Goal: Information Seeking & Learning: Find specific page/section

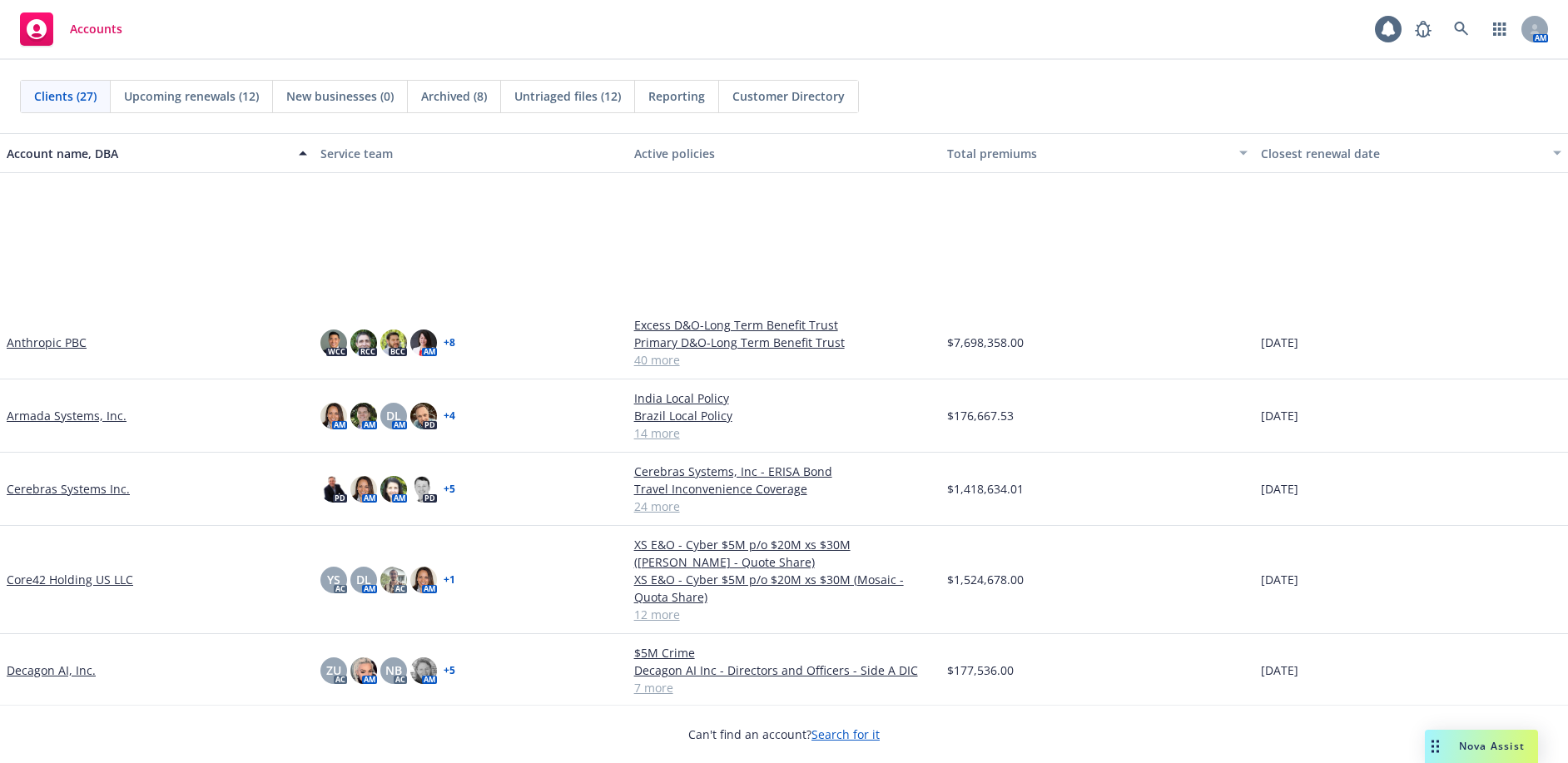
scroll to position [249, 0]
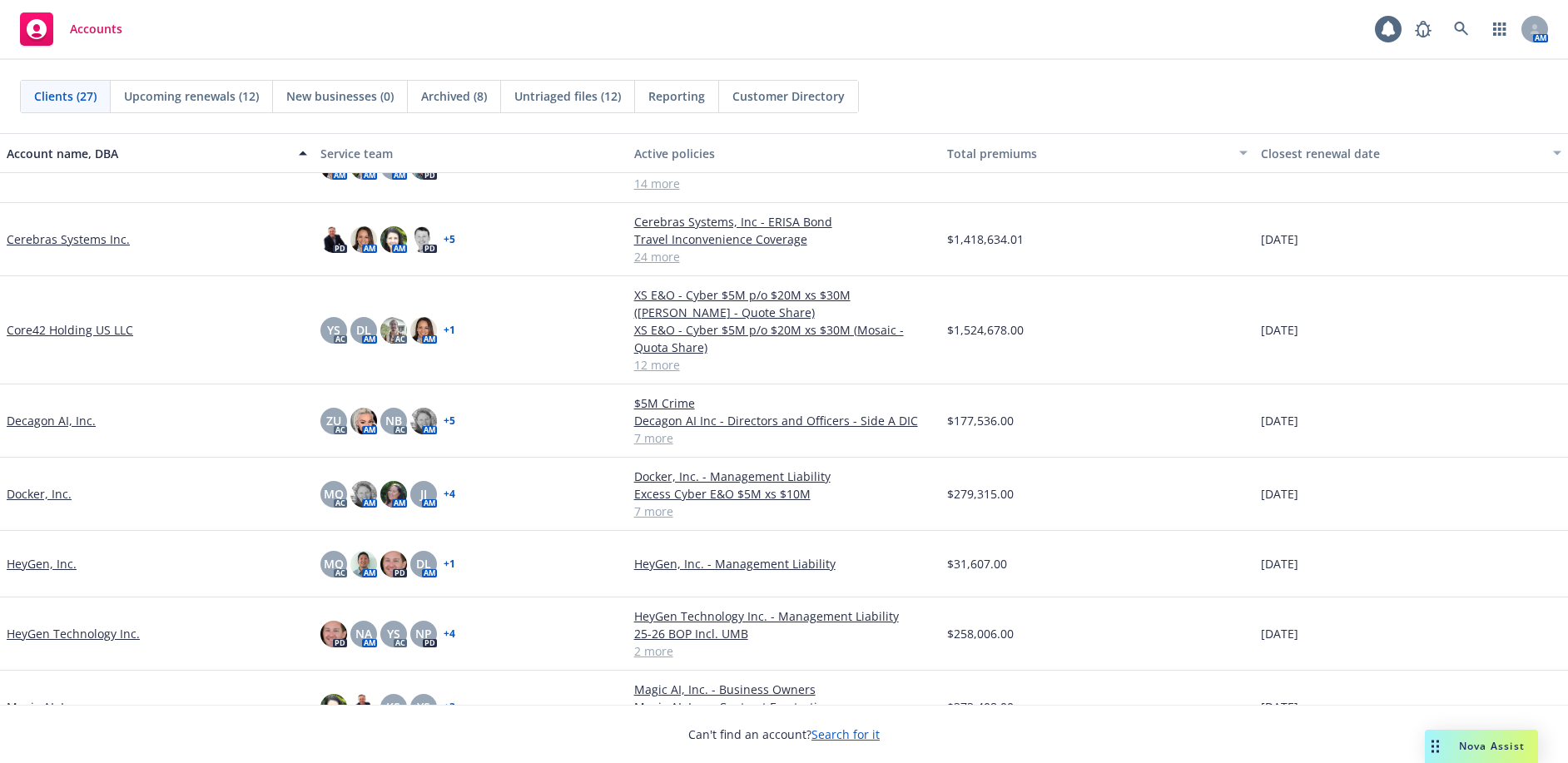
drag, startPoint x: 31, startPoint y: 497, endPoint x: 57, endPoint y: 503, distance: 26.7
click at [57, 503] on div "Docker, Inc." at bounding box center [156, 493] width 314 height 73
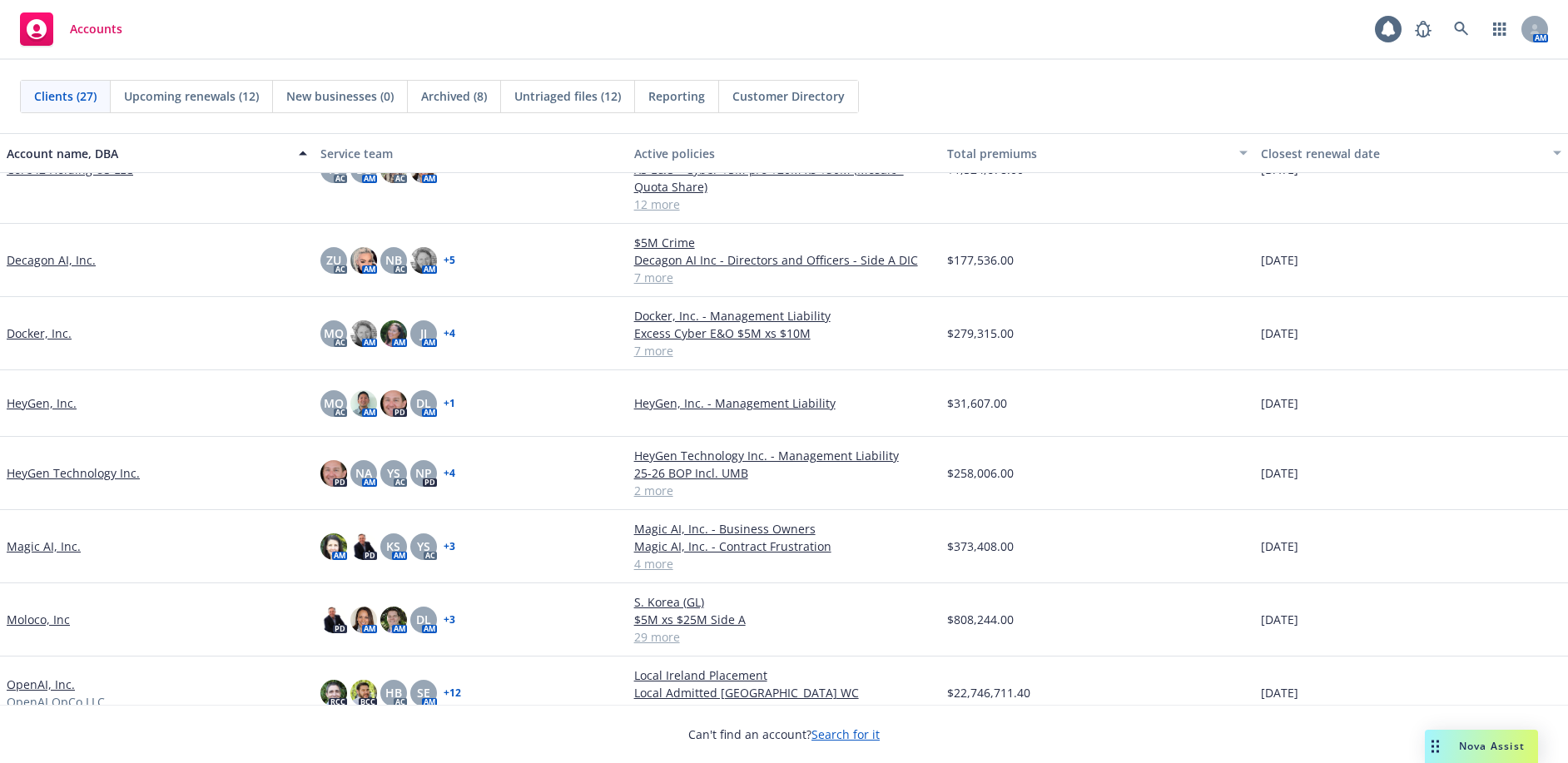
scroll to position [416, 0]
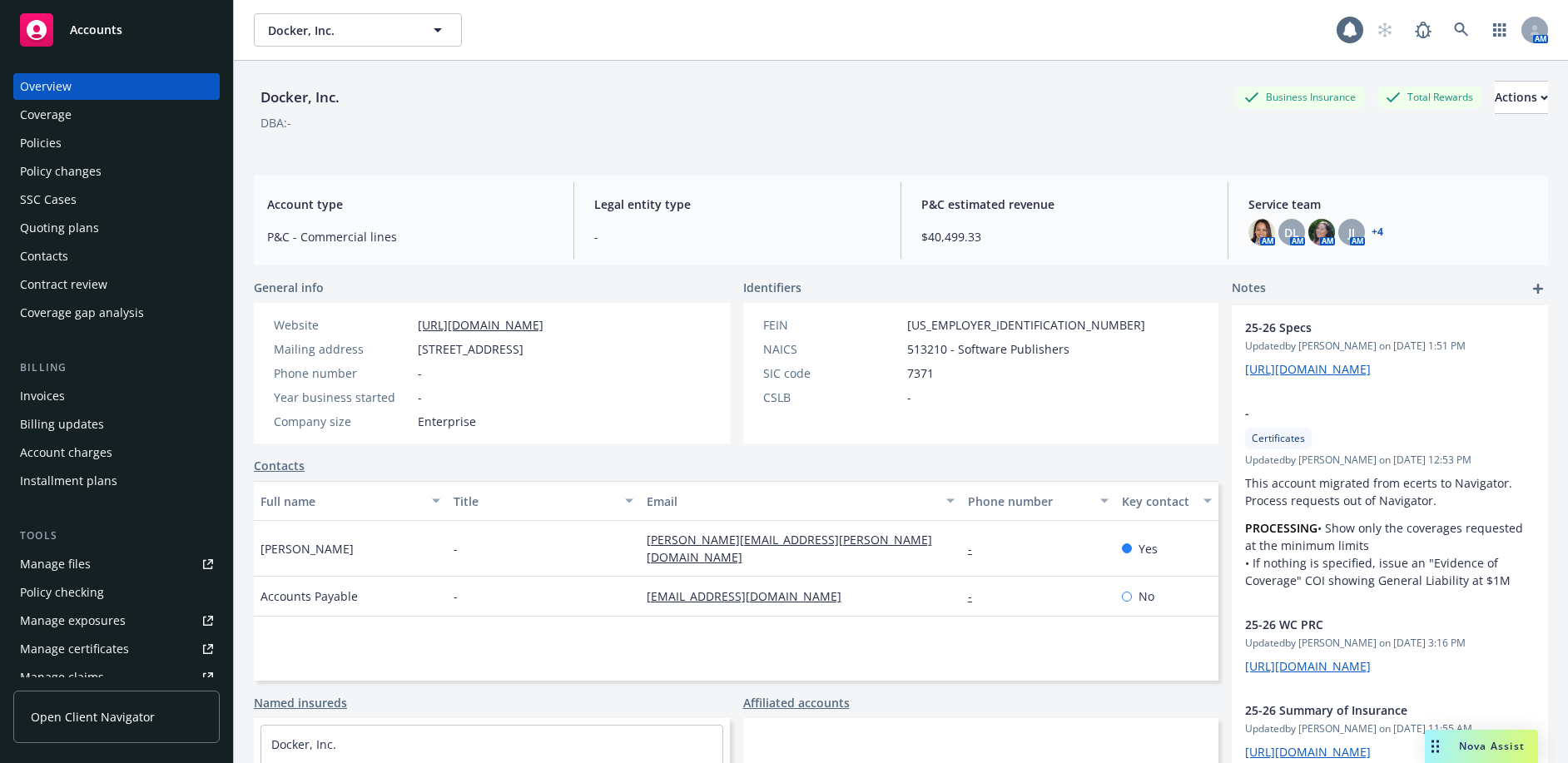
click at [82, 150] on div "Policies" at bounding box center [117, 143] width 193 height 26
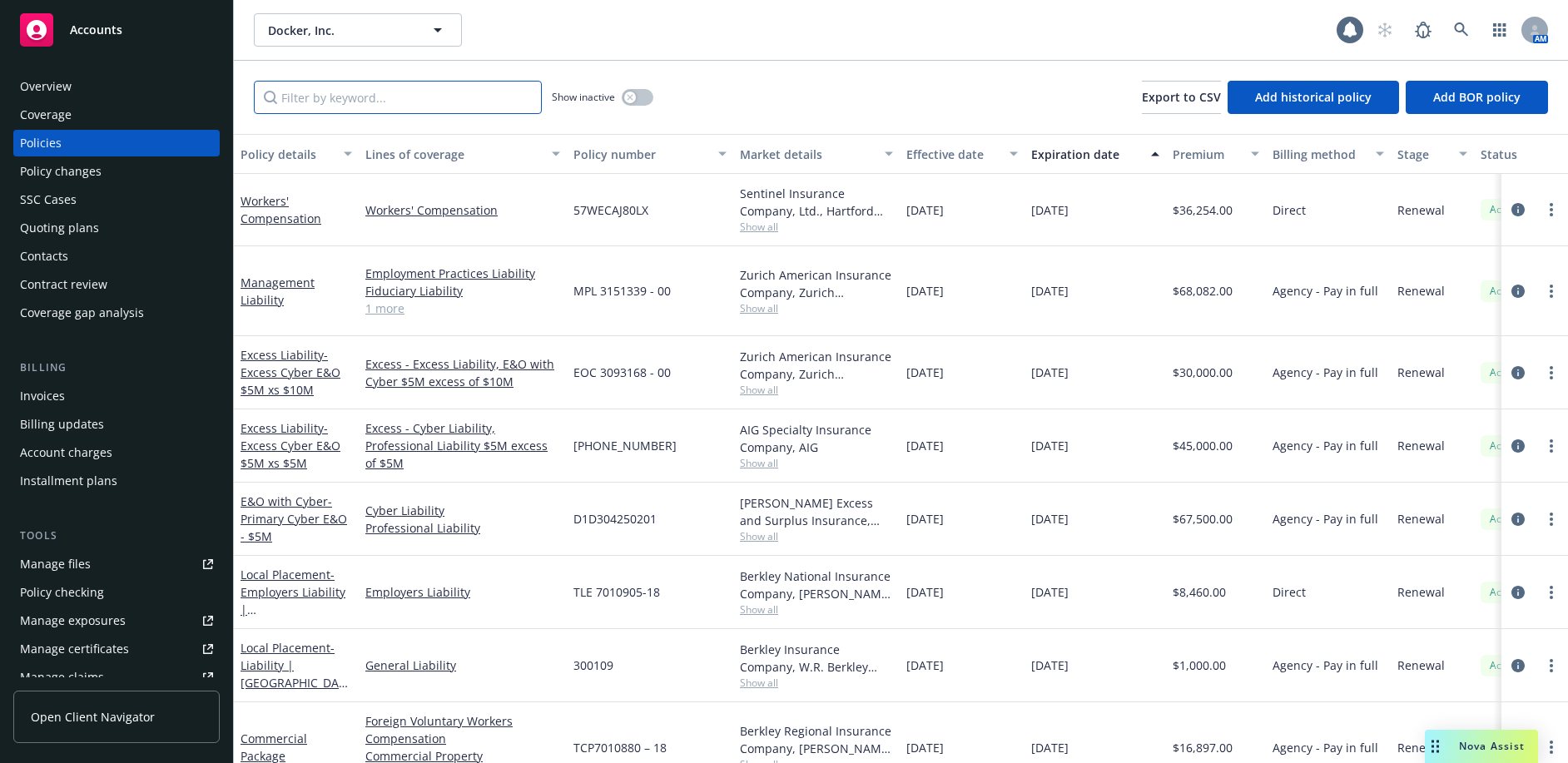
click at [362, 91] on input "Filter by keyword..." at bounding box center [398, 97] width 288 height 33
click at [307, 504] on span "- Primary Cyber E&O - $5M" at bounding box center [293, 519] width 106 height 51
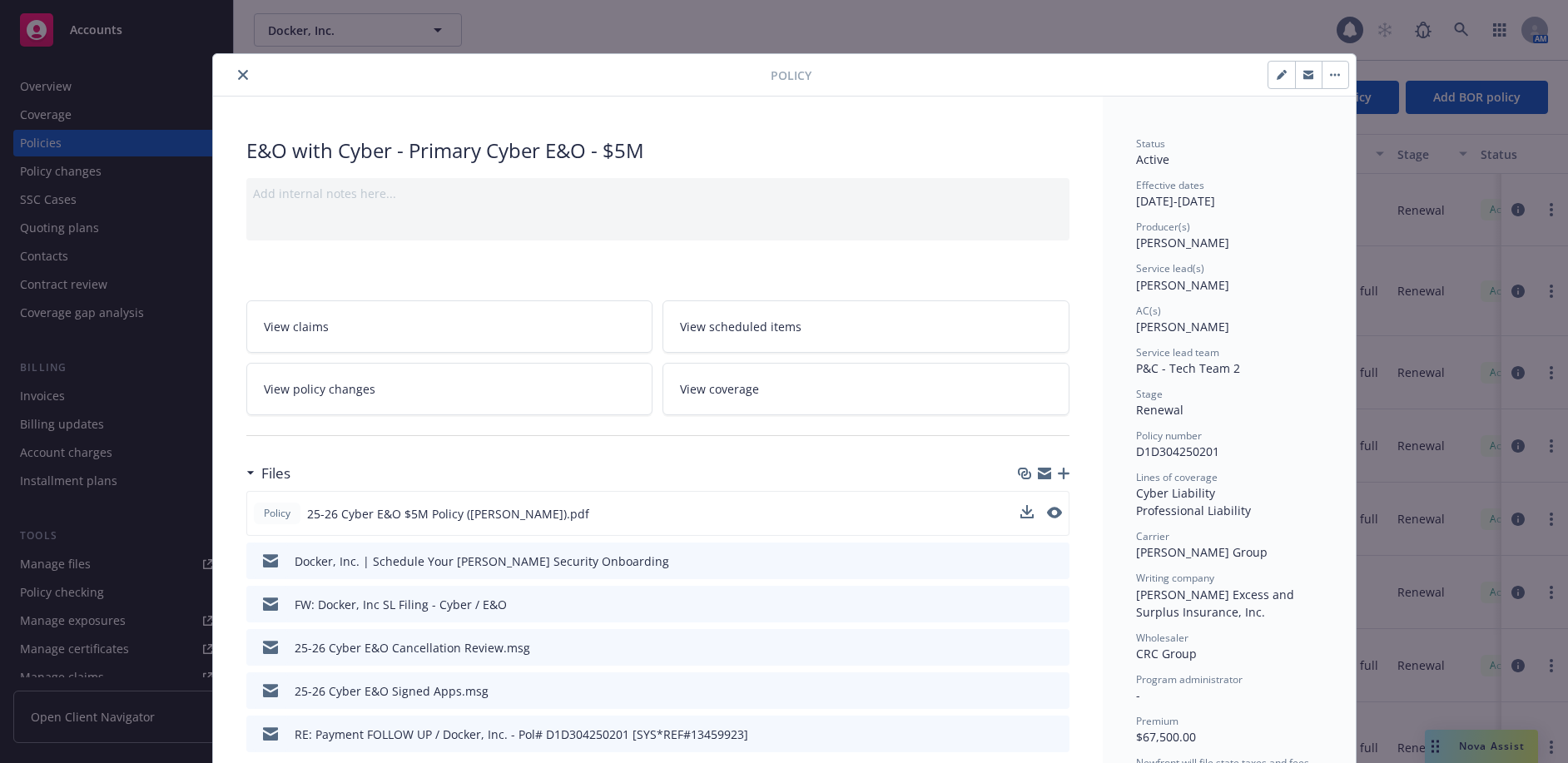
click at [1056, 513] on div "Policy 25-26 Cyber E&O $5M Policy ([PERSON_NAME]).pdf" at bounding box center [657, 513] width 823 height 45
click at [1051, 511] on icon "preview file" at bounding box center [1052, 512] width 15 height 11
click at [238, 73] on icon "close" at bounding box center [242, 75] width 10 height 10
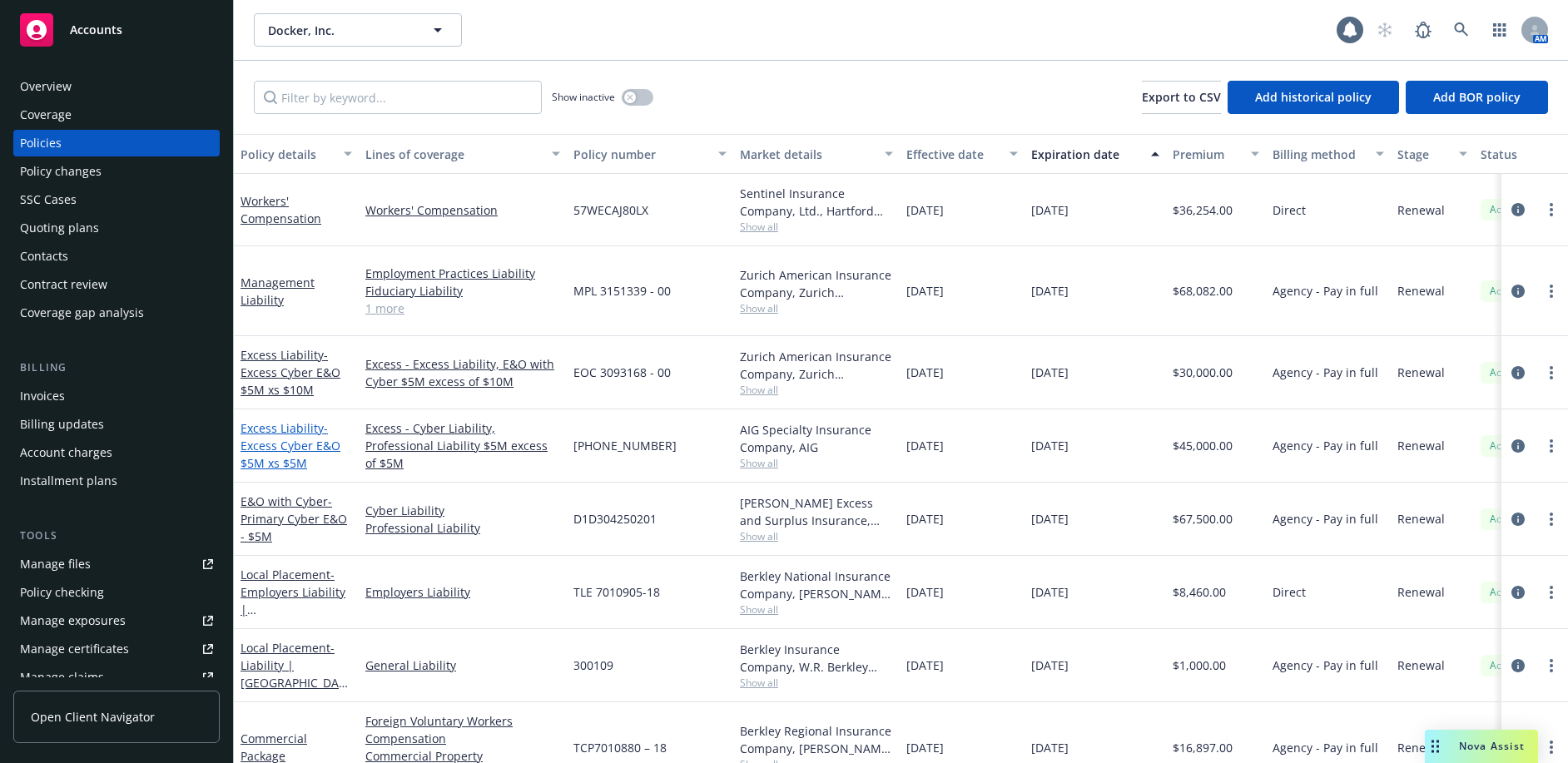
click at [261, 421] on span "- Excess Cyber E&O $5M xs $5M" at bounding box center [291, 445] width 100 height 51
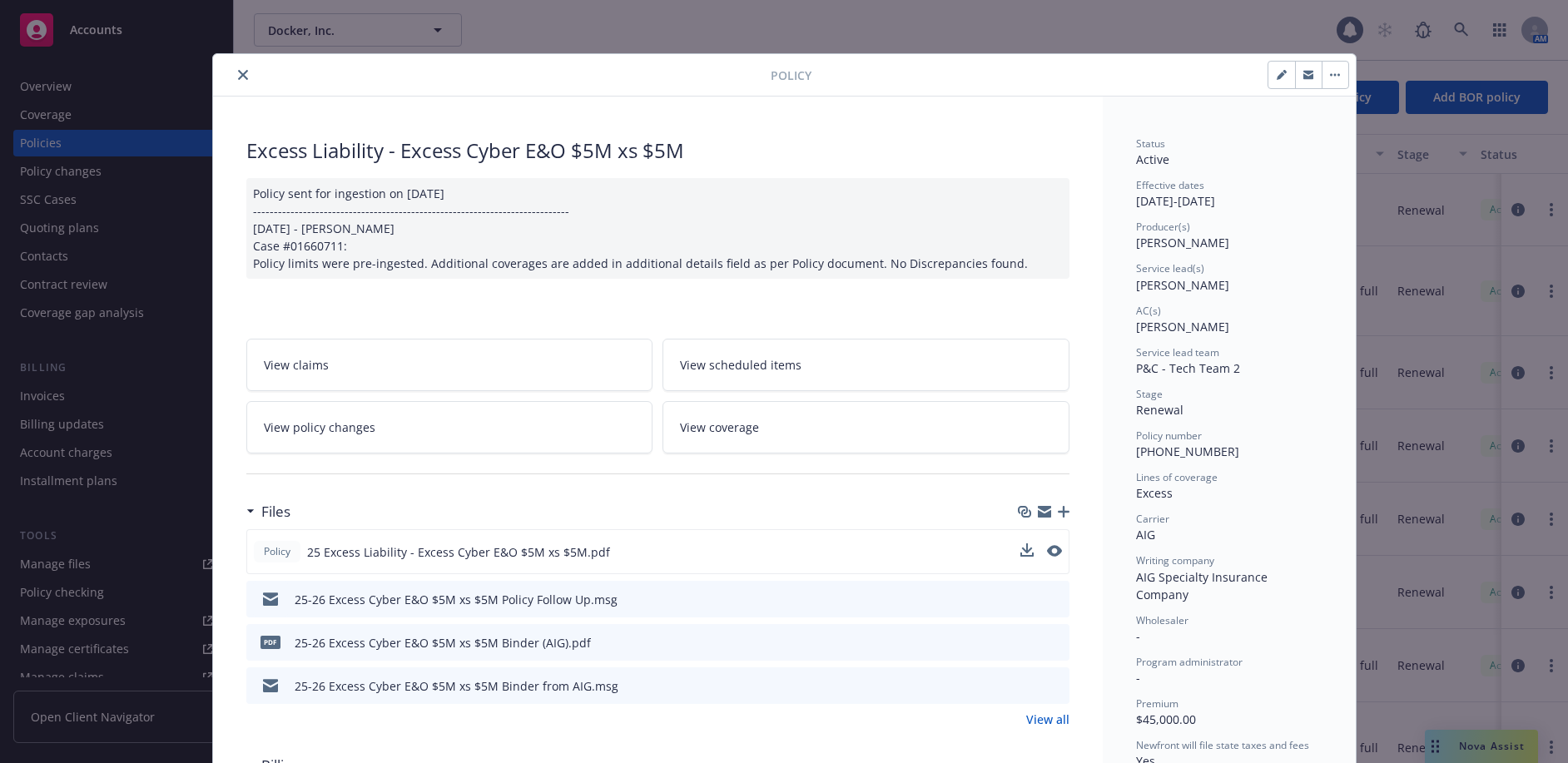
click at [1054, 553] on div "Policy 25 Excess Liability - Excess Cyber E&O $5M xs $5M.pdf" at bounding box center [657, 551] width 823 height 45
click at [1050, 551] on icon "preview file" at bounding box center [1052, 551] width 15 height 11
click at [245, 73] on button "close" at bounding box center [242, 75] width 20 height 20
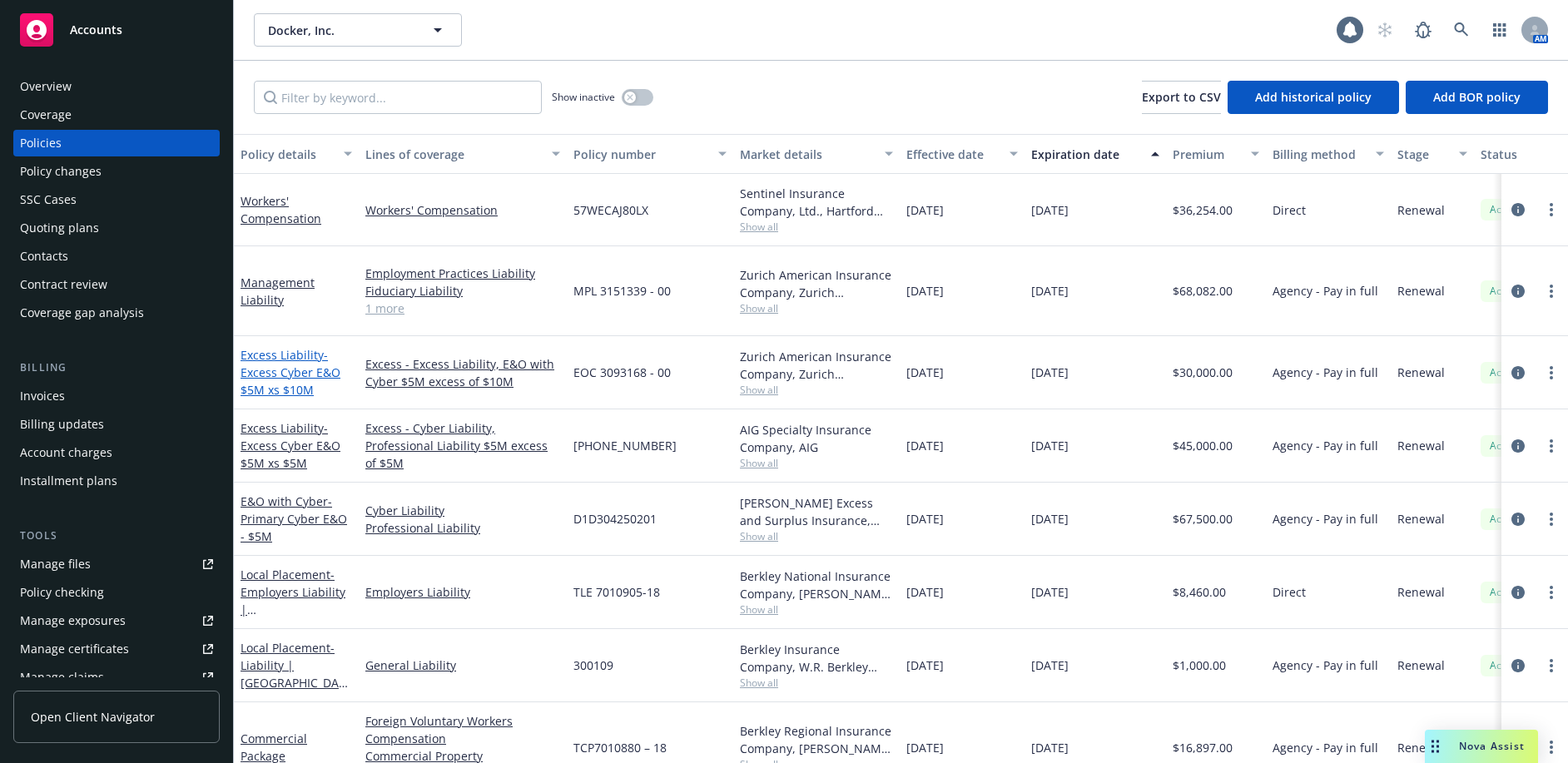
click at [264, 347] on link "Excess Liability - Excess Cyber E&O $5M xs $10M" at bounding box center [291, 372] width 100 height 51
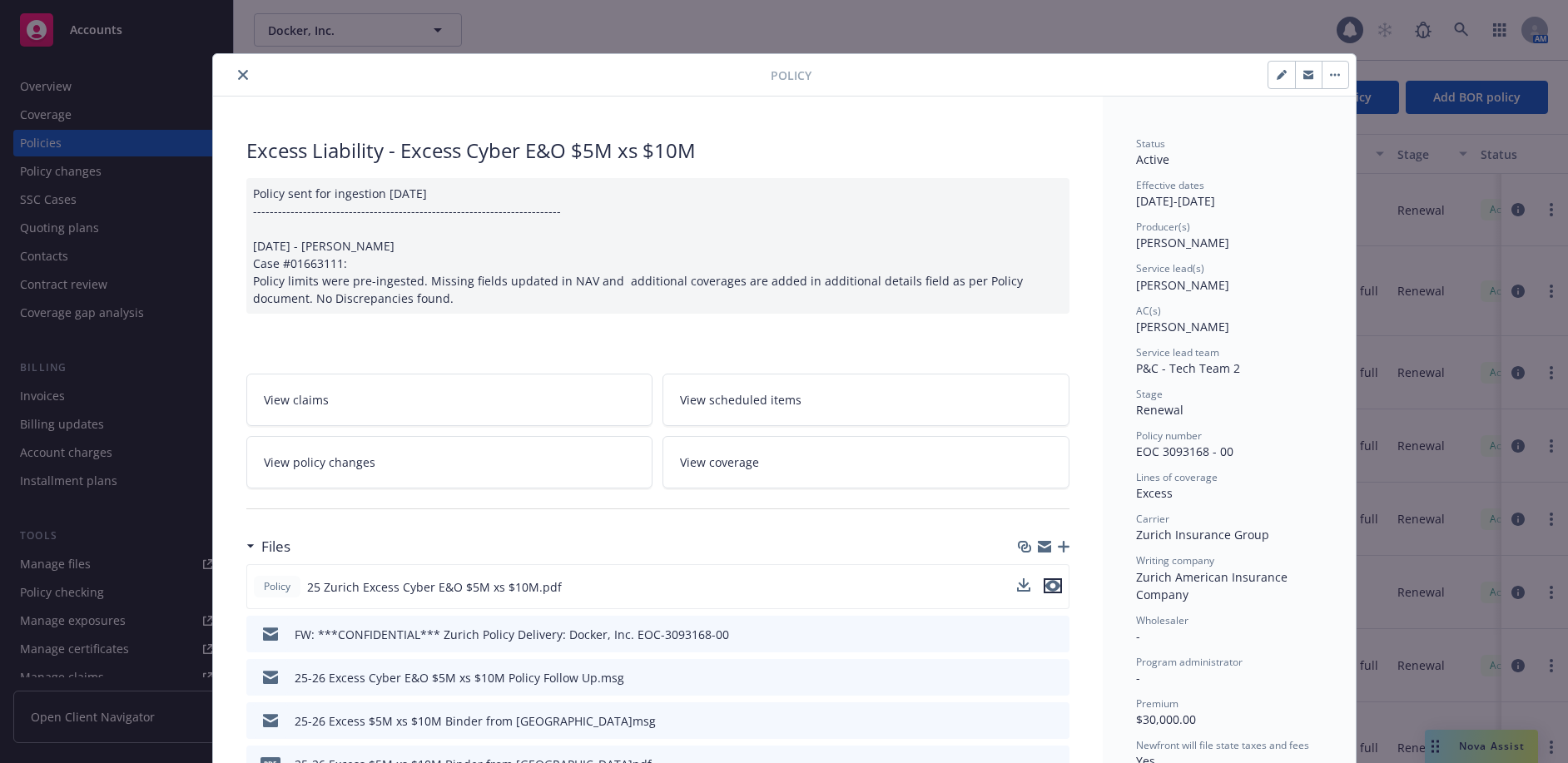
click at [1049, 584] on icon "preview file" at bounding box center [1052, 585] width 15 height 11
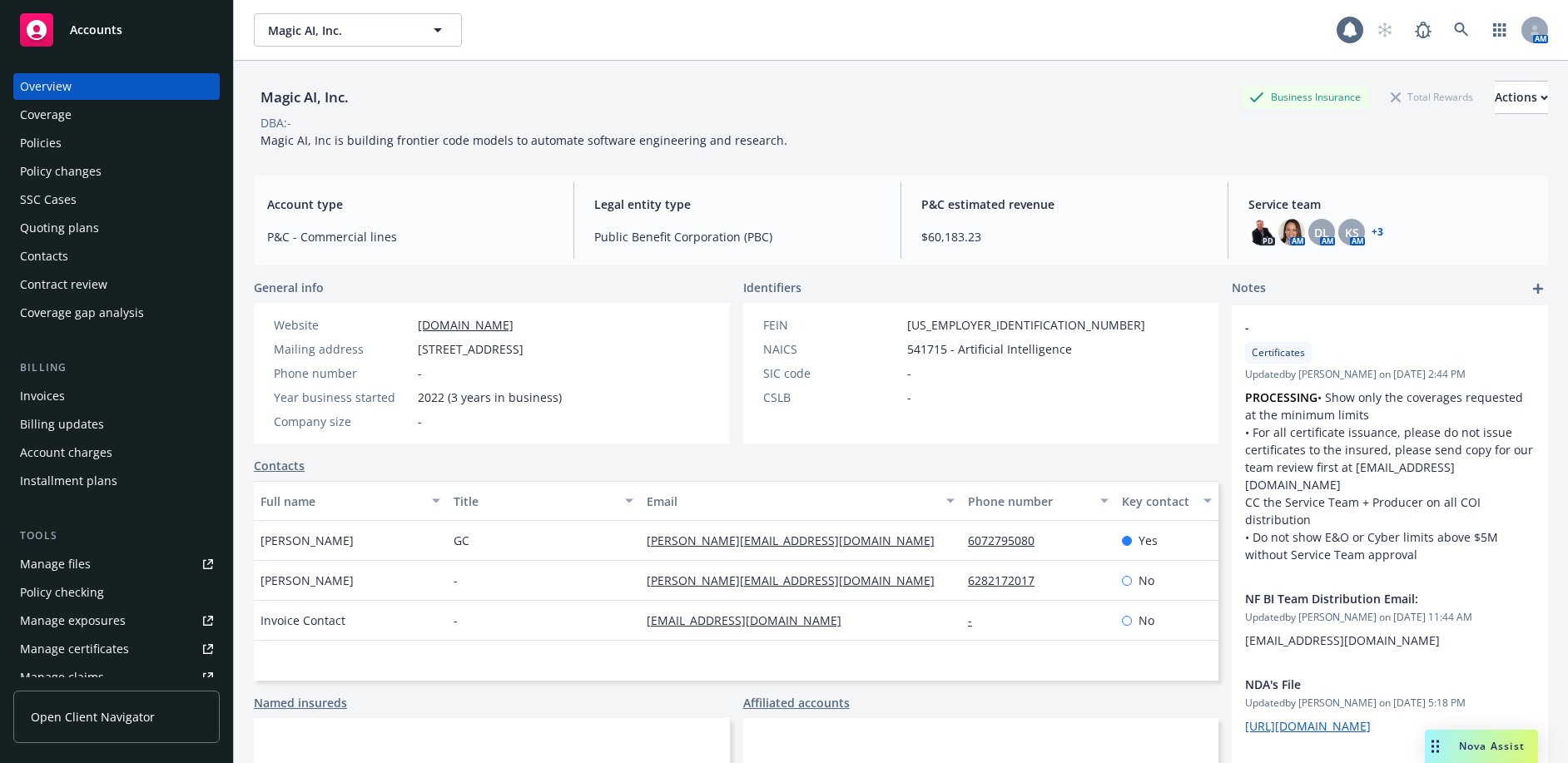
click at [130, 136] on div "Policies" at bounding box center [117, 143] width 193 height 26
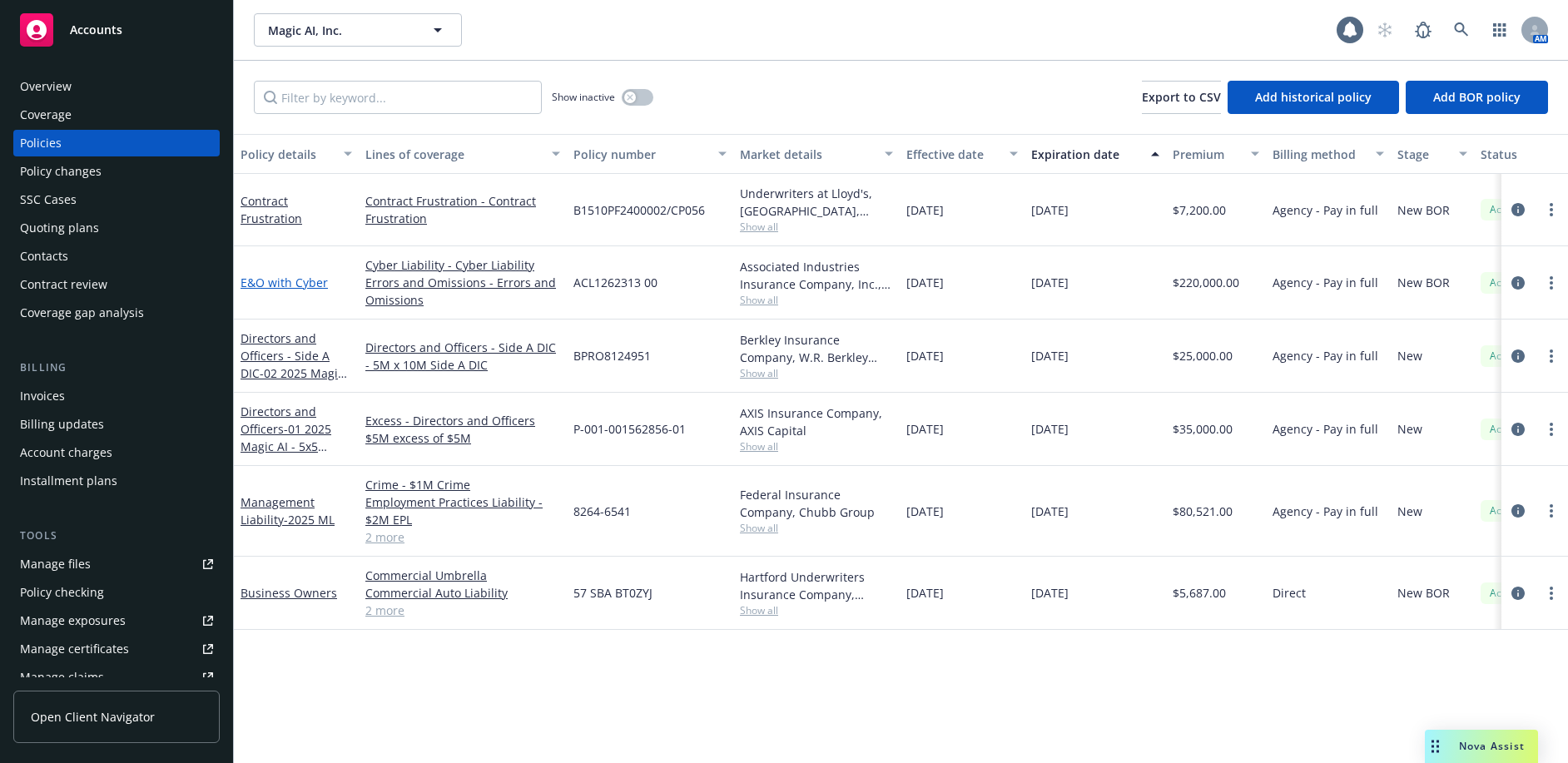
click at [299, 288] on link "E&O with Cyber" at bounding box center [284, 283] width 87 height 16
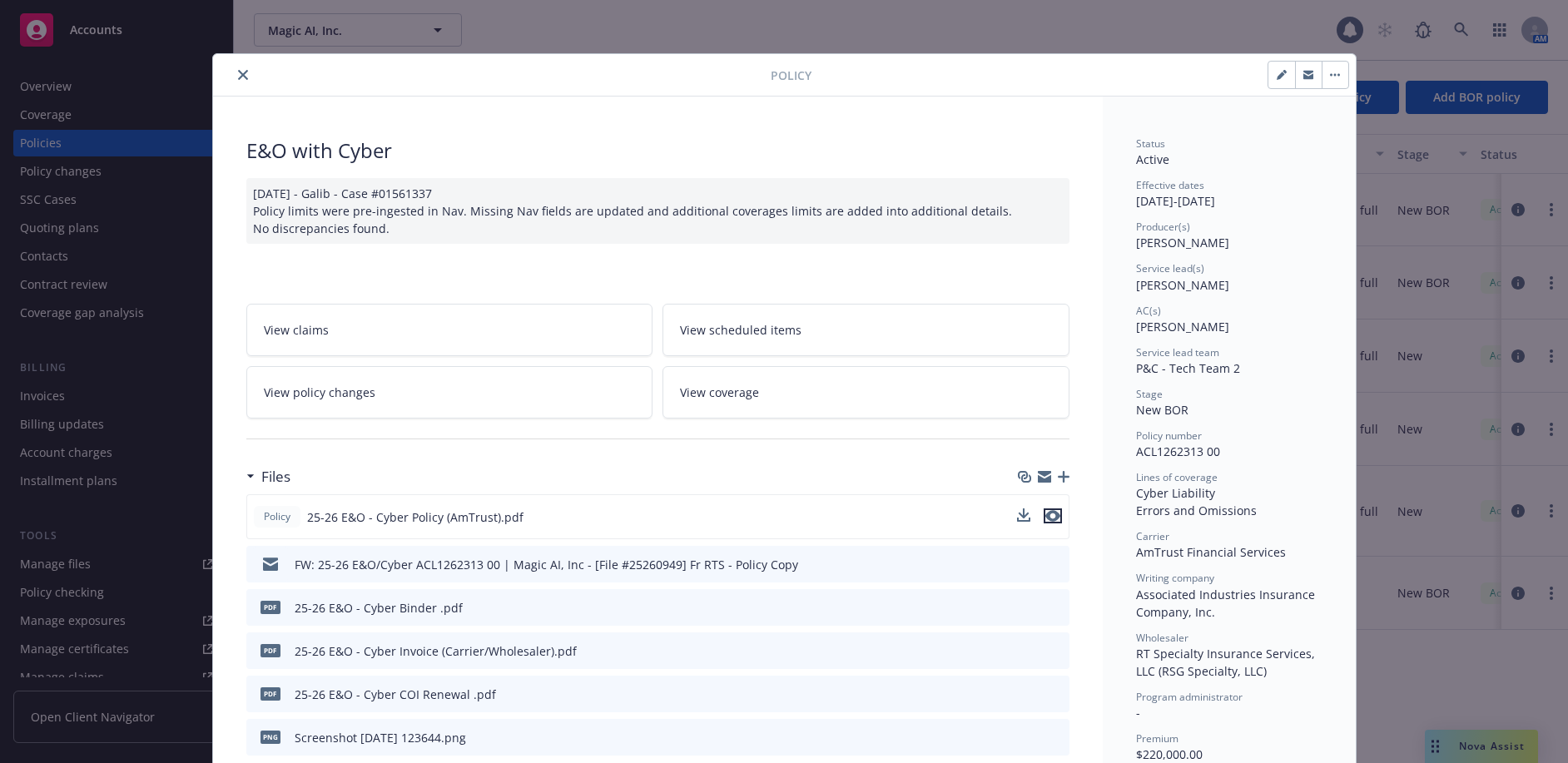
click at [1051, 510] on icon "preview file" at bounding box center [1052, 515] width 15 height 11
click at [233, 72] on button "close" at bounding box center [242, 75] width 20 height 20
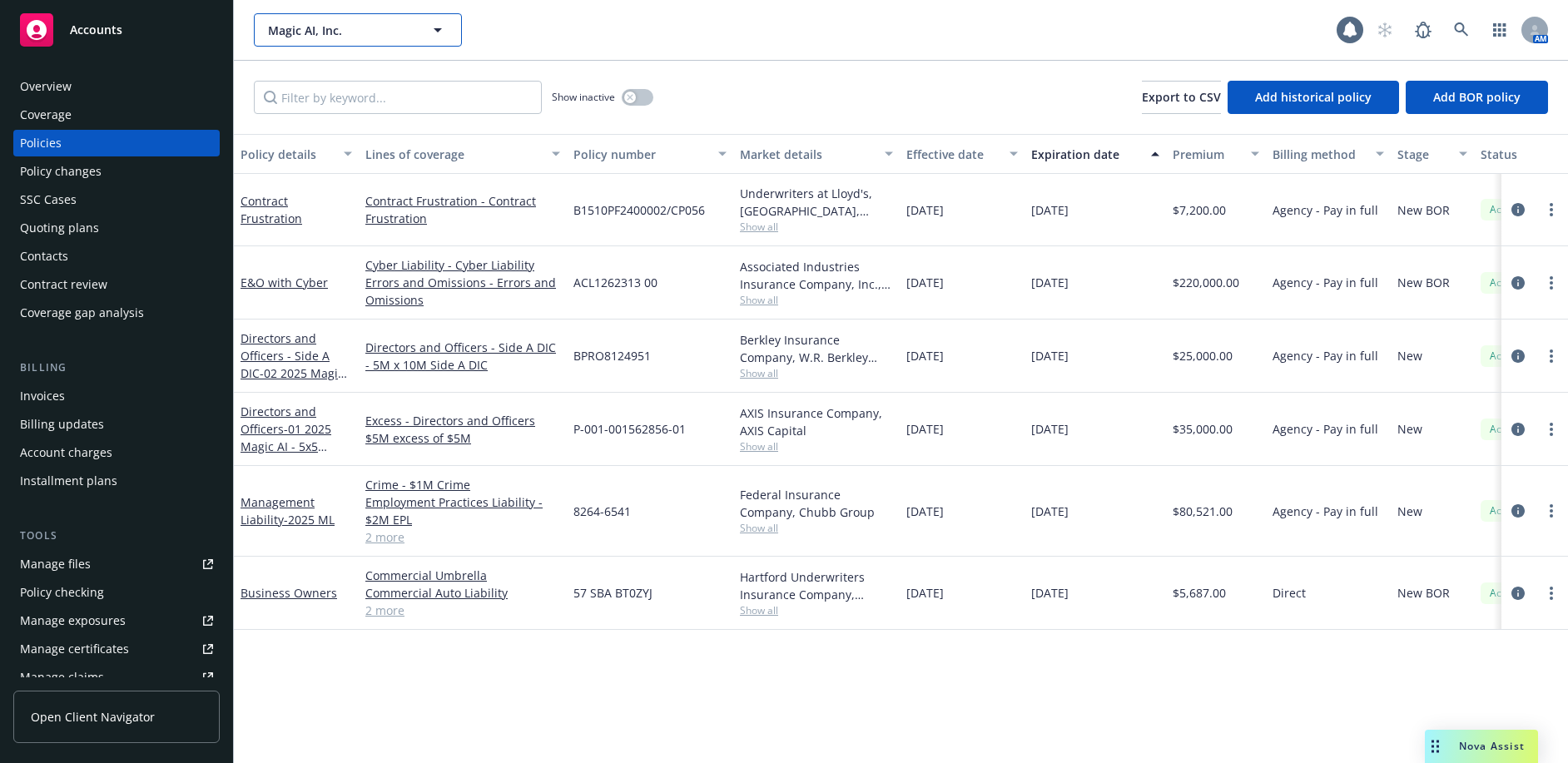
click at [350, 37] on span "Magic AI, Inc." at bounding box center [340, 31] width 144 height 18
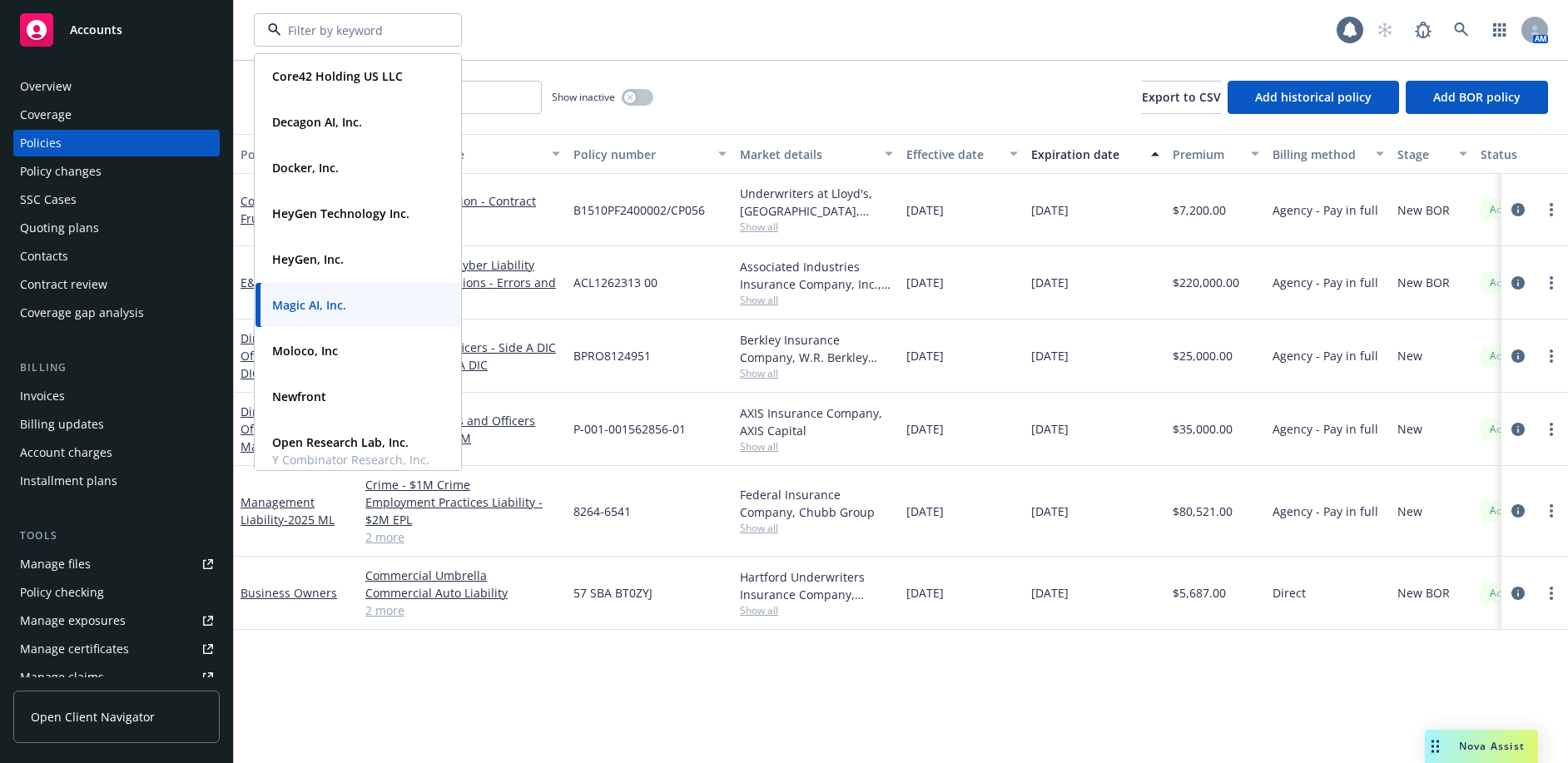
scroll to position [249, 0]
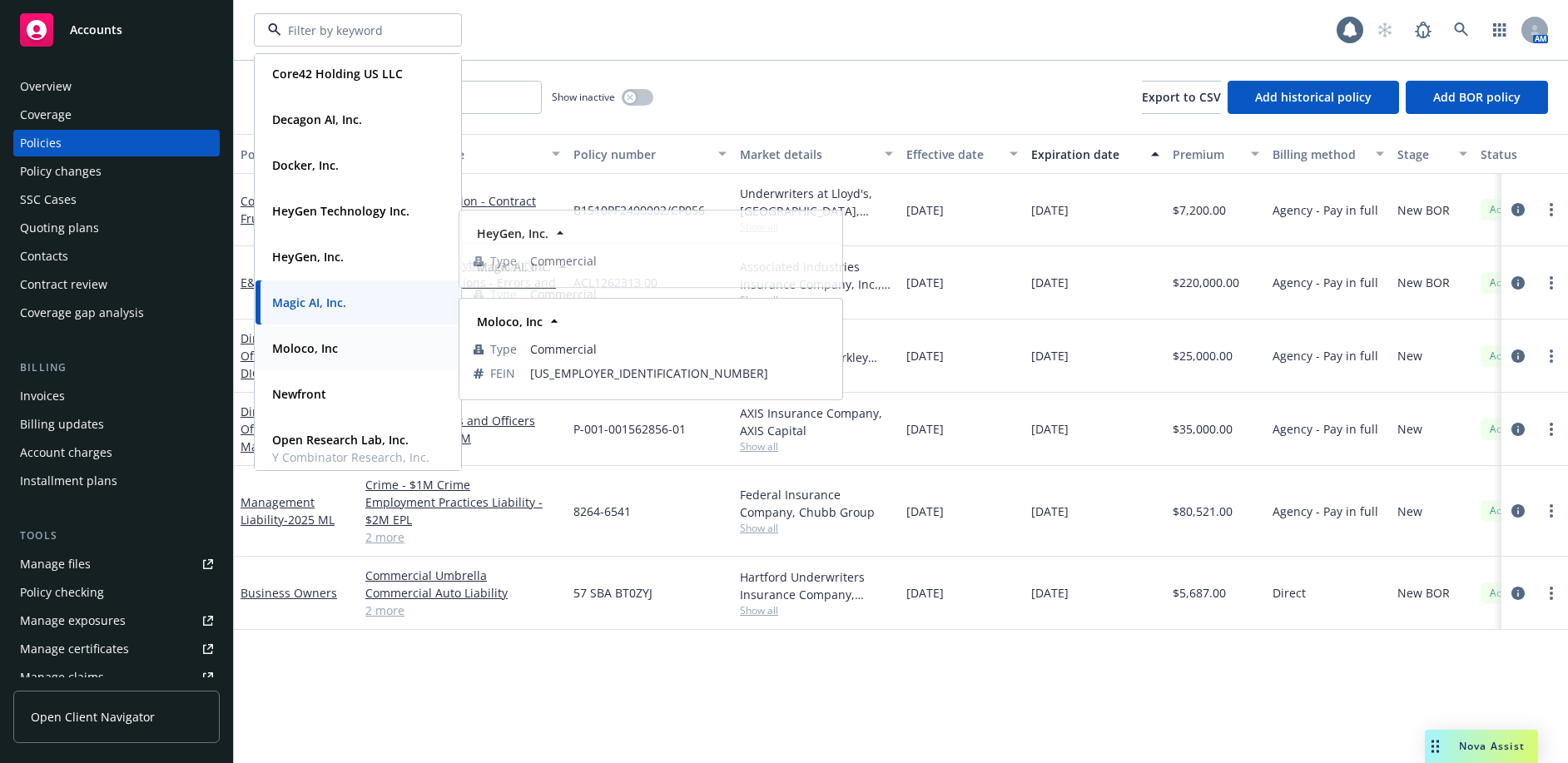
click at [337, 353] on div "Moloco, Inc" at bounding box center [303, 348] width 76 height 24
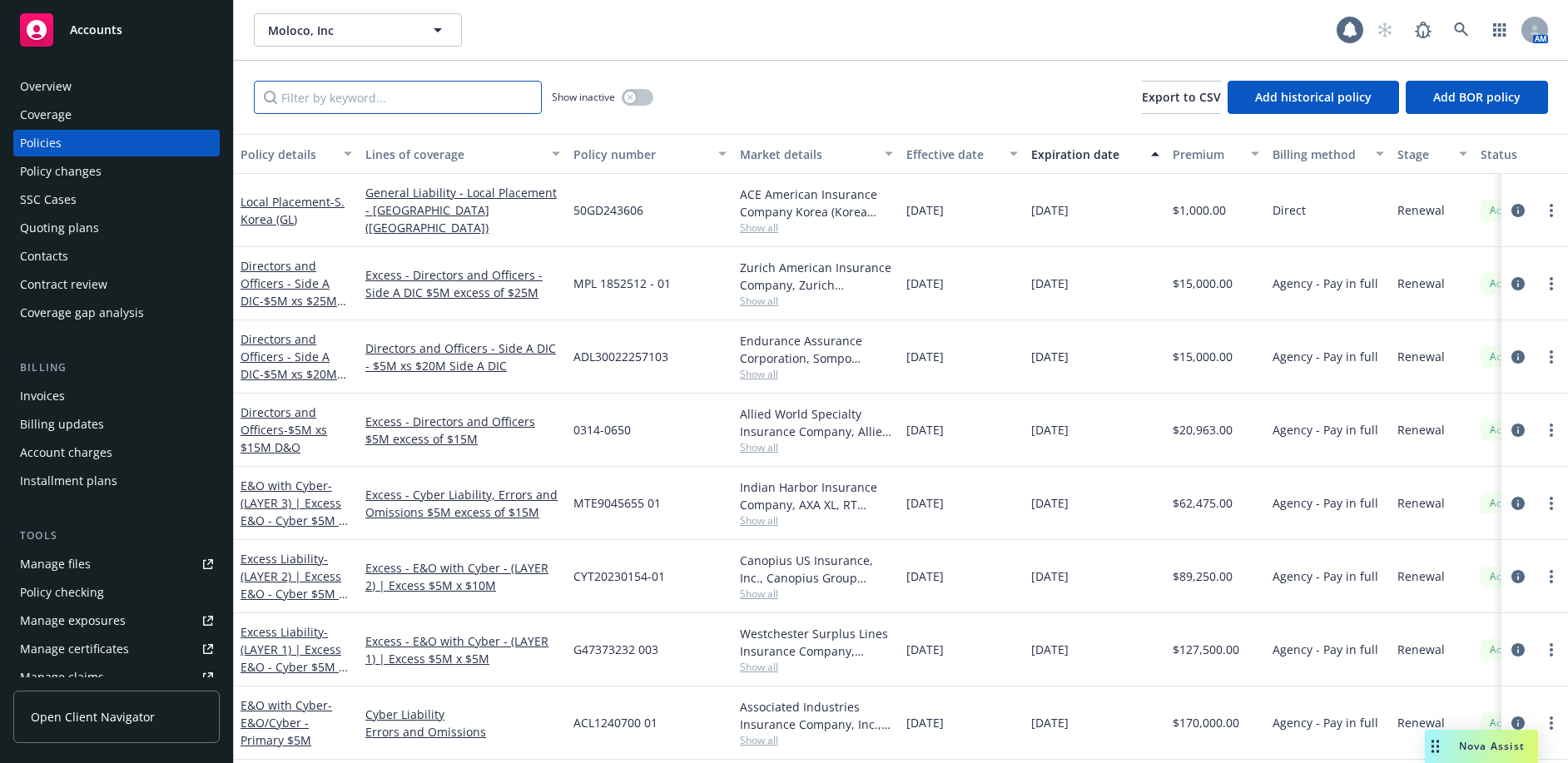
click at [461, 82] on input "Filter by keyword..." at bounding box center [398, 97] width 288 height 33
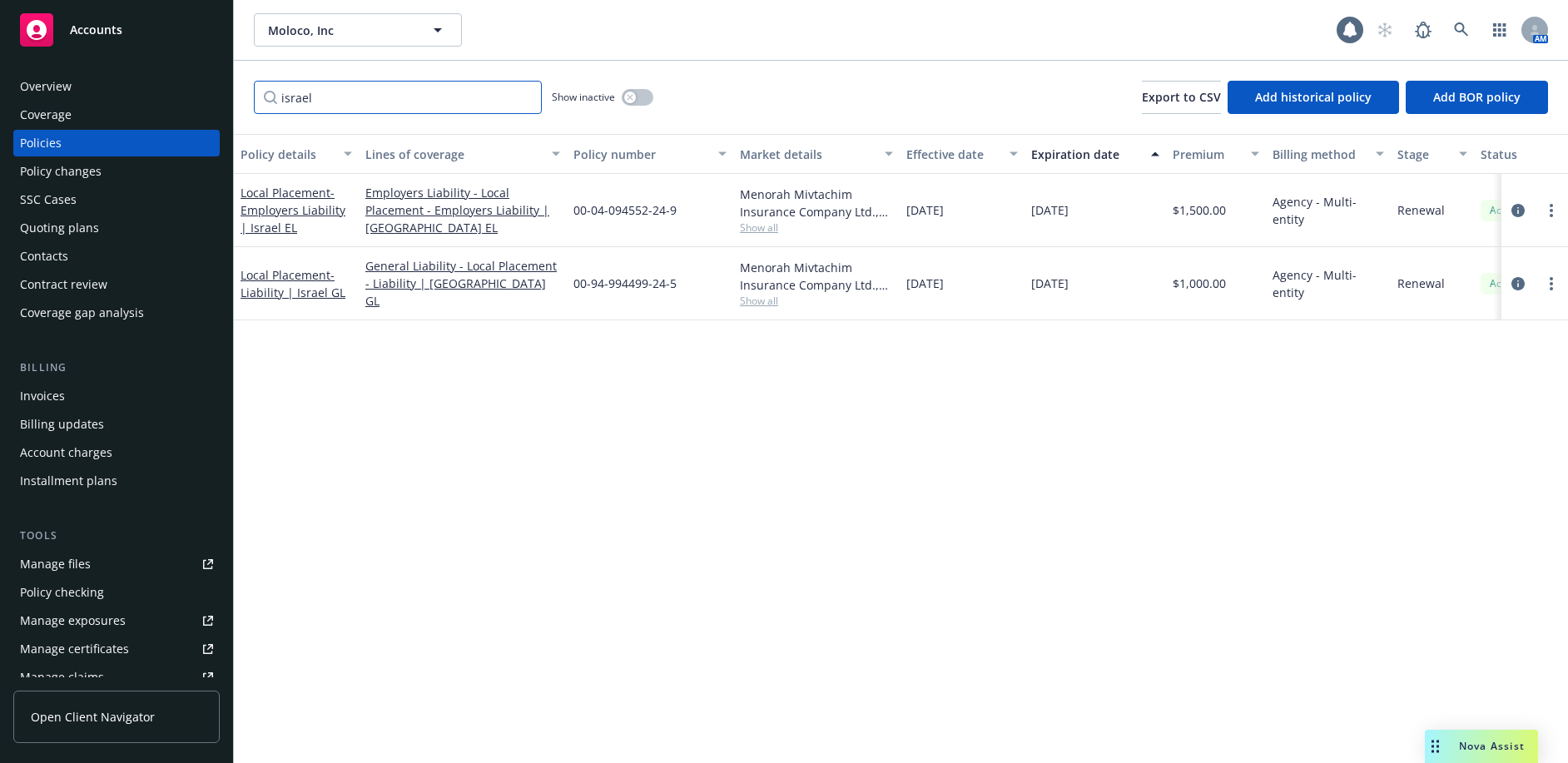
drag, startPoint x: 432, startPoint y: 93, endPoint x: 178, endPoint y: 83, distance: 254.2
click at [178, 83] on div "Accounts Overview Coverage Policies Policy changes SSC Cases Quoting plans Cont…" at bounding box center [784, 381] width 1568 height 763
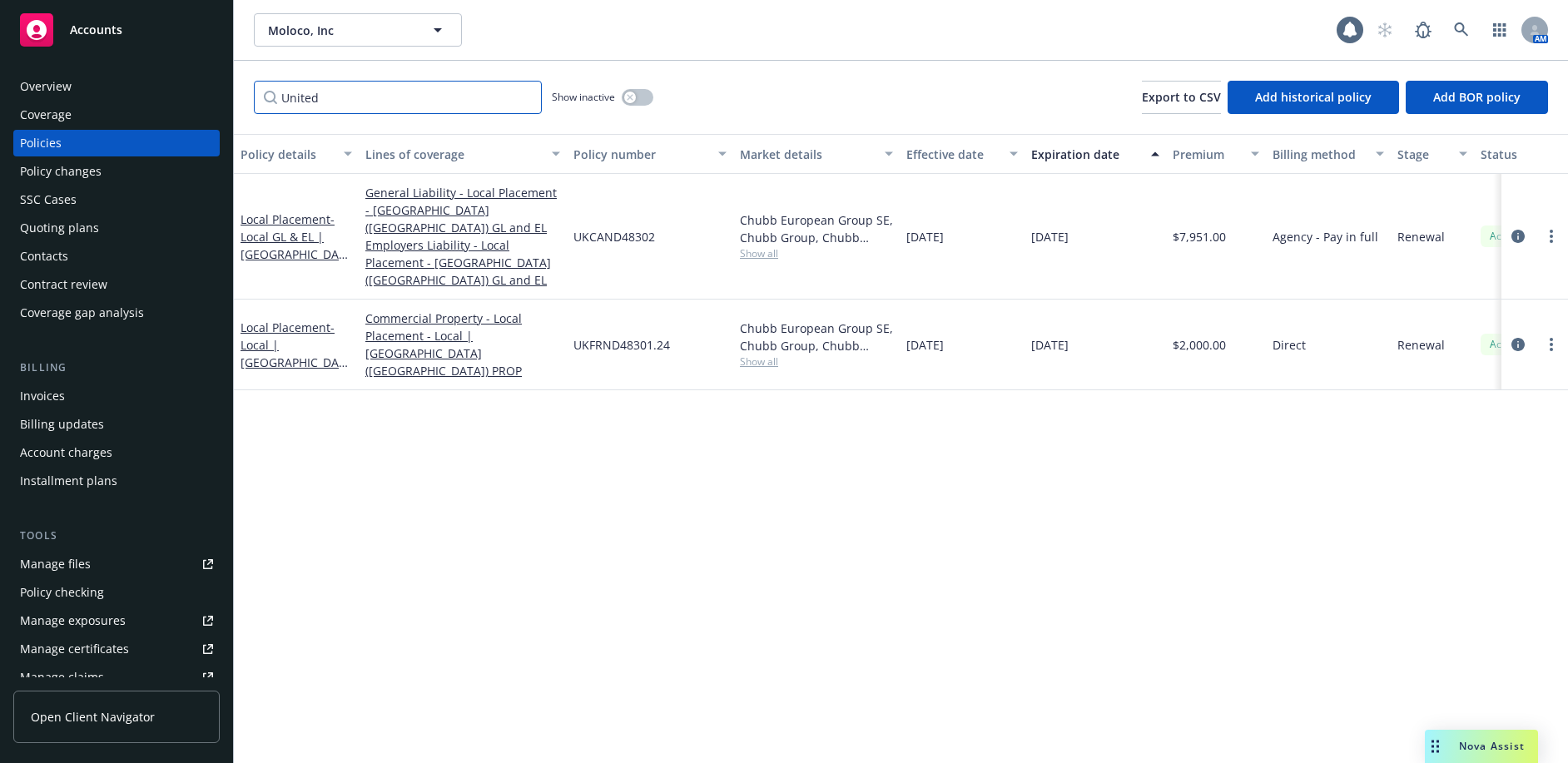
drag, startPoint x: 348, startPoint y: 104, endPoint x: 216, endPoint y: 110, distance: 132.1
click at [216, 110] on div "Accounts Overview Coverage Policies Policy changes SSC Cases Quoting plans Cont…" at bounding box center [784, 381] width 1568 height 763
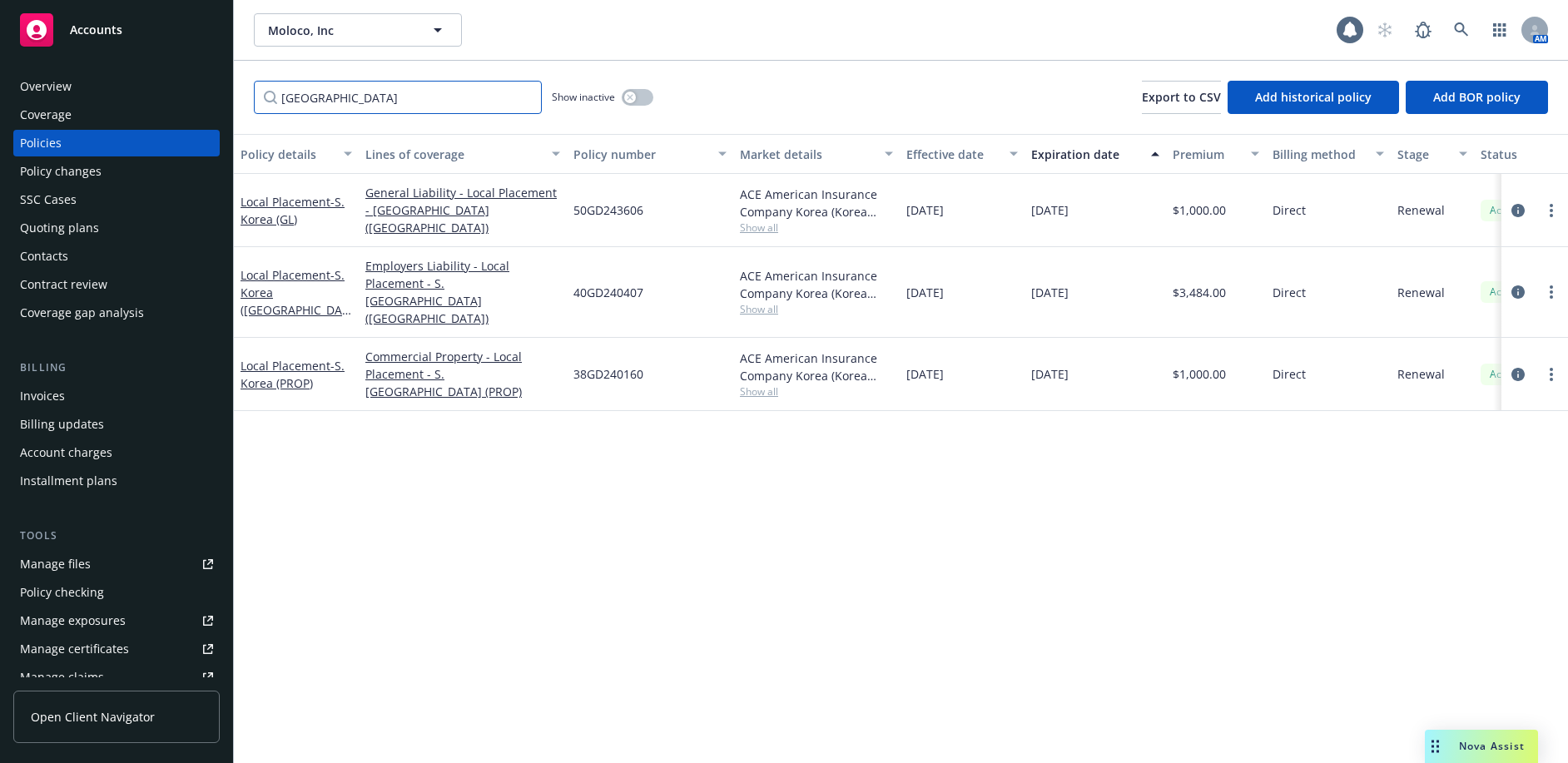
drag, startPoint x: 340, startPoint y: 104, endPoint x: 150, endPoint y: 107, distance: 190.0
click at [150, 104] on div "Accounts Overview Coverage Policies Policy changes SSC Cases Quoting plans Cont…" at bounding box center [784, 381] width 1568 height 763
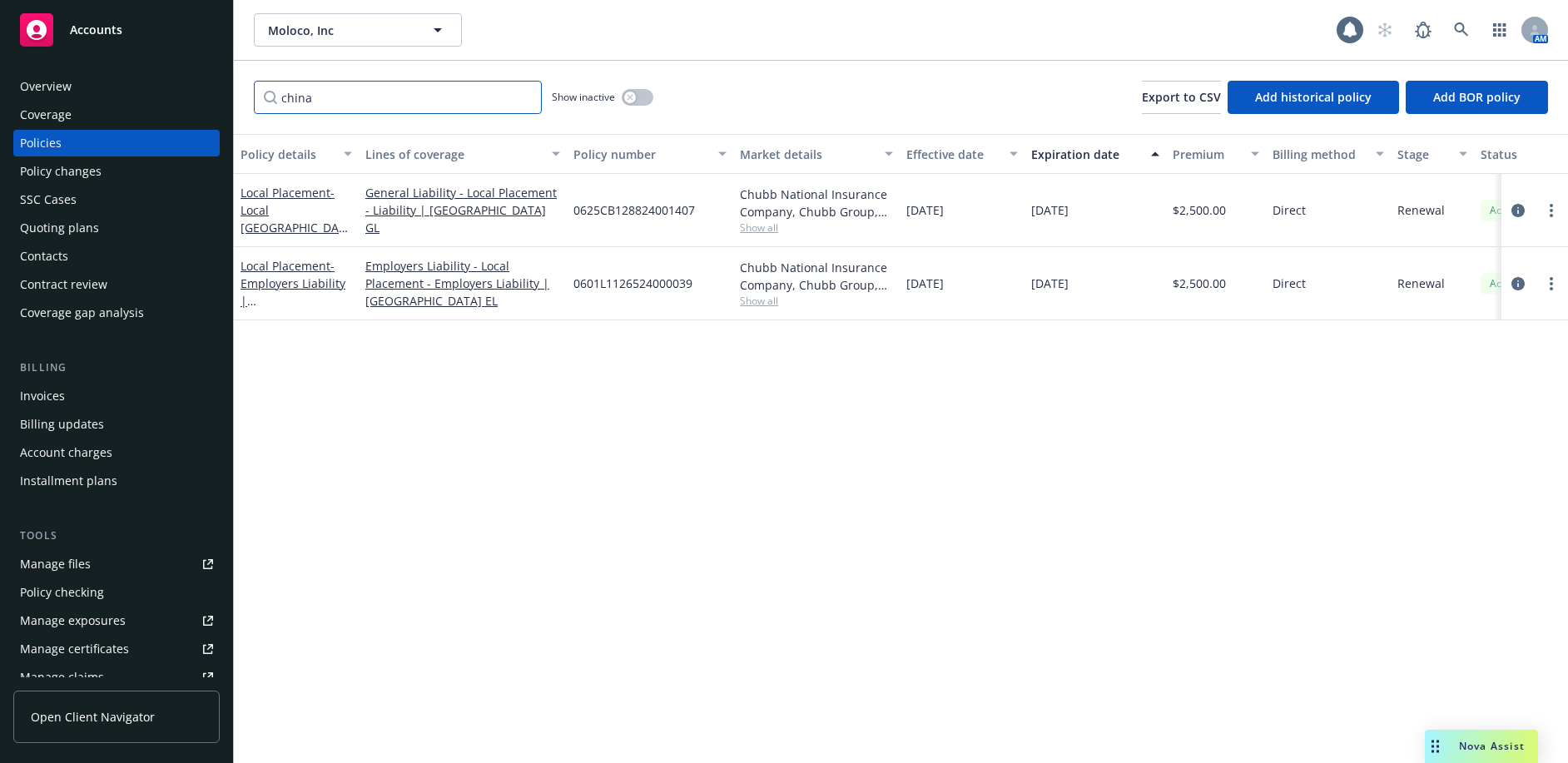
drag, startPoint x: 316, startPoint y: 96, endPoint x: 172, endPoint y: 114, distance: 145.1
click at [172, 114] on div "Accounts Overview Coverage Policies Policy changes SSC Cases Quoting plans Cont…" at bounding box center [784, 381] width 1568 height 763
type input "germany"
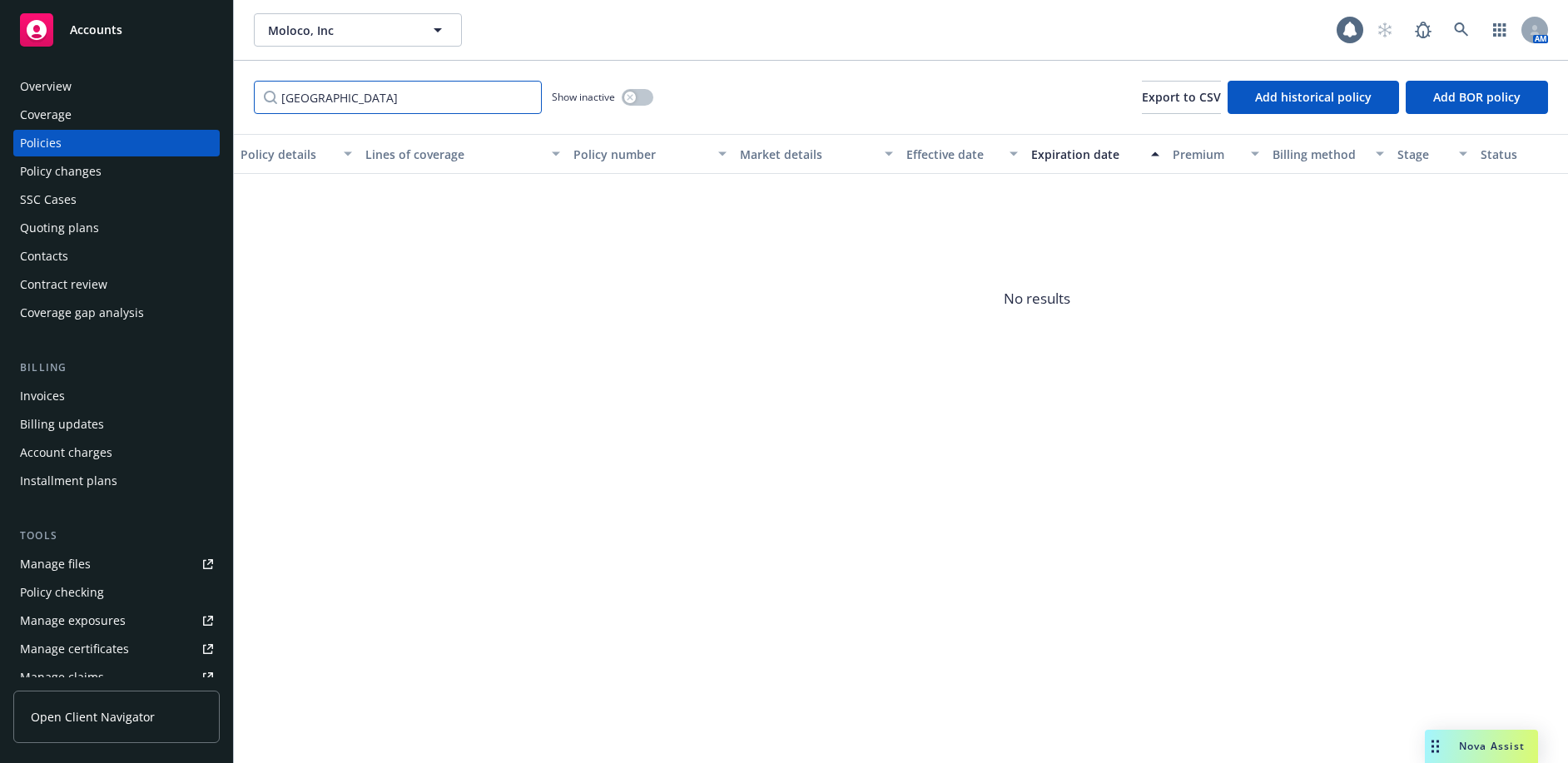
click at [524, 97] on input "germany" at bounding box center [398, 97] width 288 height 33
